Goal: Transaction & Acquisition: Purchase product/service

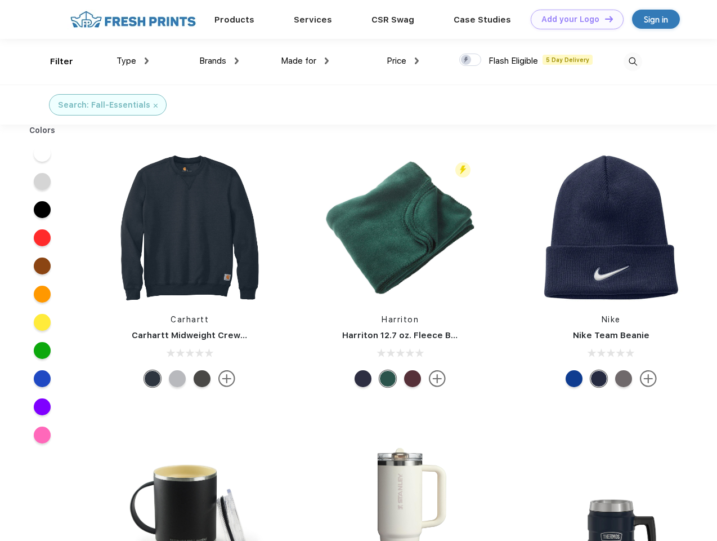
click at [573, 19] on link "Add your Logo Design Tool" at bounding box center [577, 20] width 93 height 20
click at [0, 0] on div "Design Tool" at bounding box center [0, 0] width 0 height 0
click at [604, 19] on link "Add your Logo Design Tool" at bounding box center [577, 20] width 93 height 20
click at [54, 61] on div "Filter" at bounding box center [61, 61] width 23 height 13
click at [133, 61] on span "Type" at bounding box center [127, 61] width 20 height 10
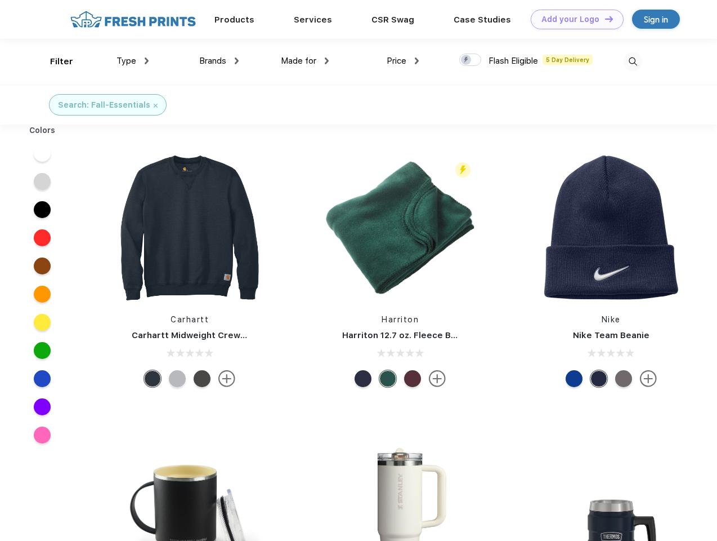
click at [219, 61] on span "Brands" at bounding box center [212, 61] width 27 height 10
click at [305, 61] on span "Made for" at bounding box center [298, 61] width 35 height 10
click at [403, 61] on span "Price" at bounding box center [397, 61] width 20 height 10
click at [471, 60] on div at bounding box center [471, 59] width 22 height 12
click at [467, 60] on input "checkbox" at bounding box center [463, 56] width 7 height 7
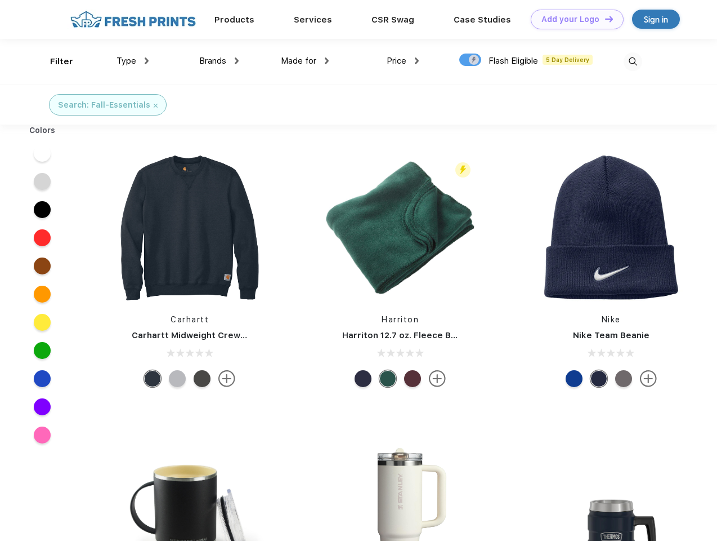
click at [633, 61] on img at bounding box center [633, 61] width 19 height 19
